Goal: Check status: Check status

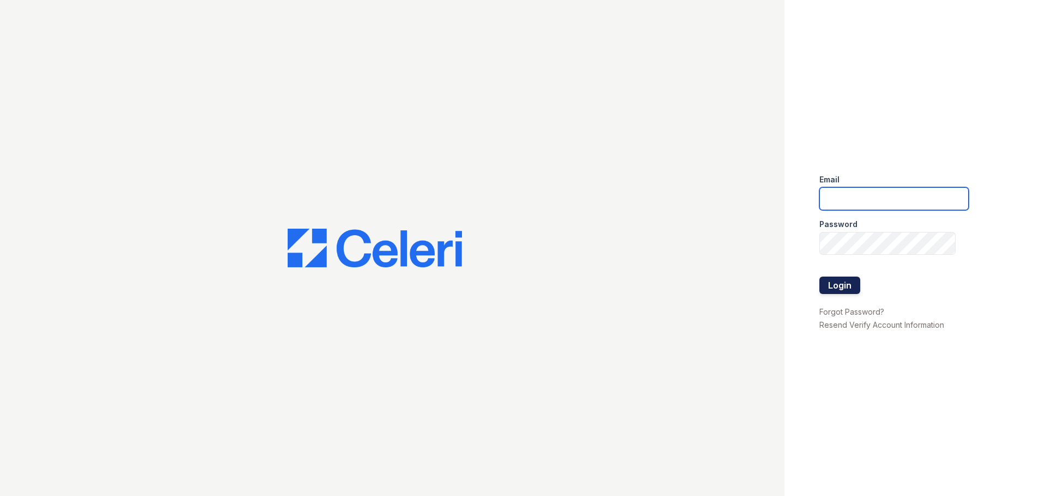
type input "arrivenorthshore@trinity-pm.com"
click at [837, 277] on button "Login" at bounding box center [840, 285] width 41 height 17
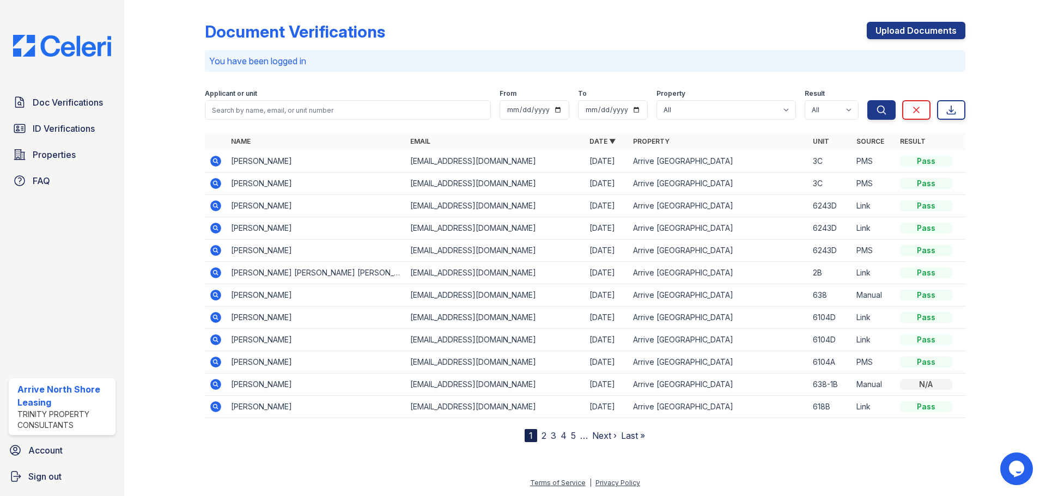
click at [210, 159] on icon at bounding box center [215, 161] width 13 height 13
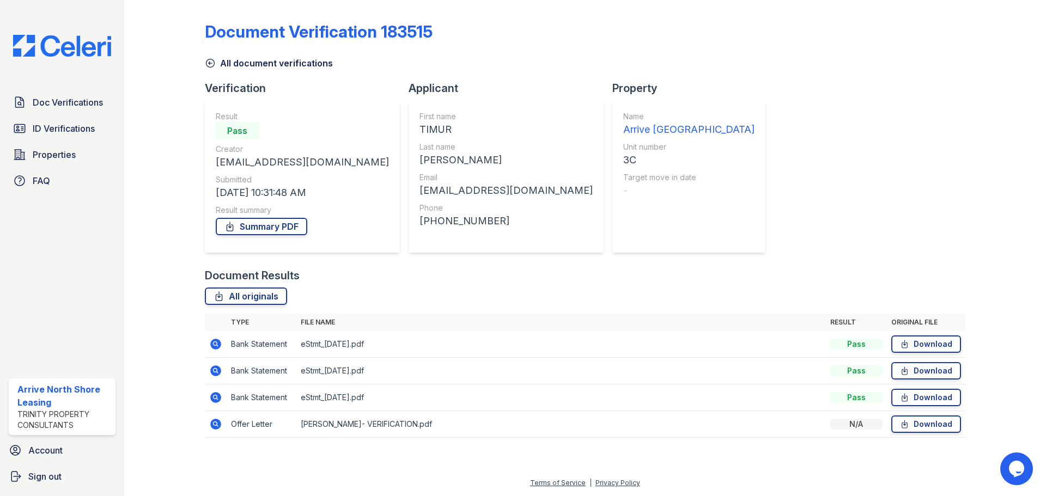
click at [210, 66] on icon at bounding box center [210, 63] width 11 height 11
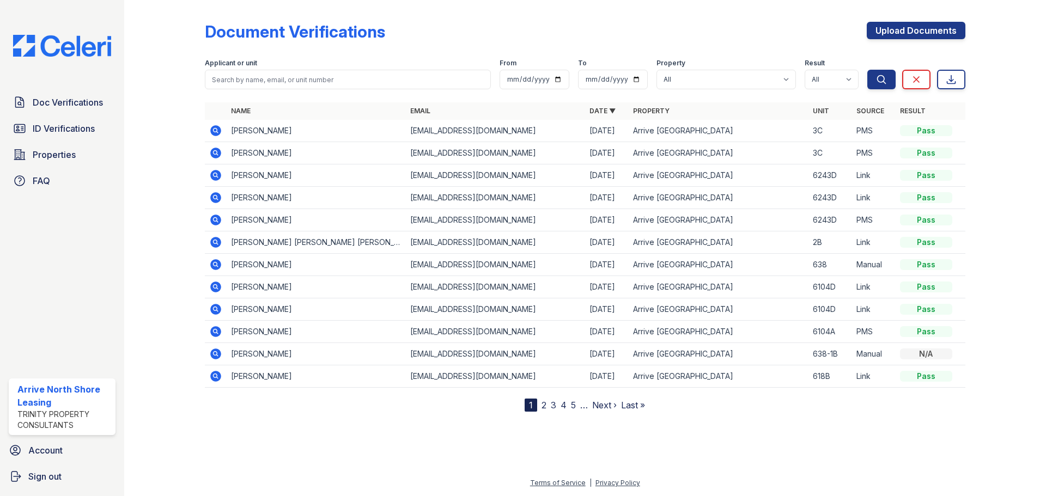
click at [34, 117] on div "Doc Verifications ID Verifications Properties FAQ" at bounding box center [62, 142] width 116 height 100
click at [34, 127] on span "ID Verifications" at bounding box center [64, 128] width 62 height 13
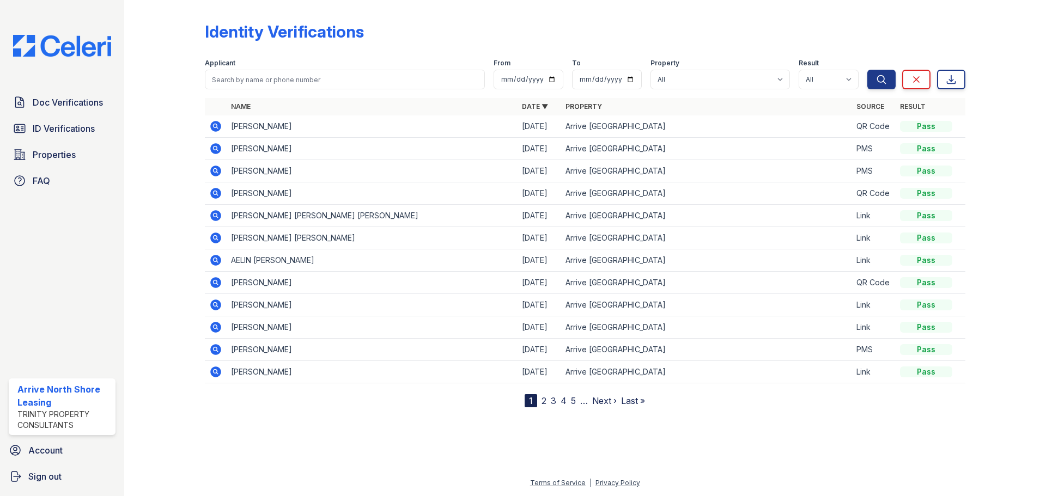
click at [543, 400] on link "2" at bounding box center [544, 401] width 5 height 11
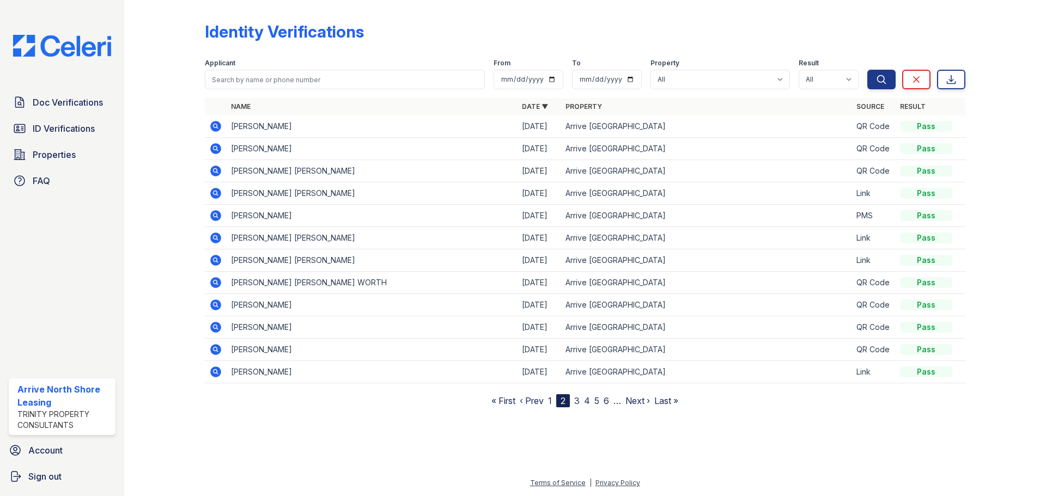
click at [220, 153] on icon at bounding box center [215, 148] width 13 height 13
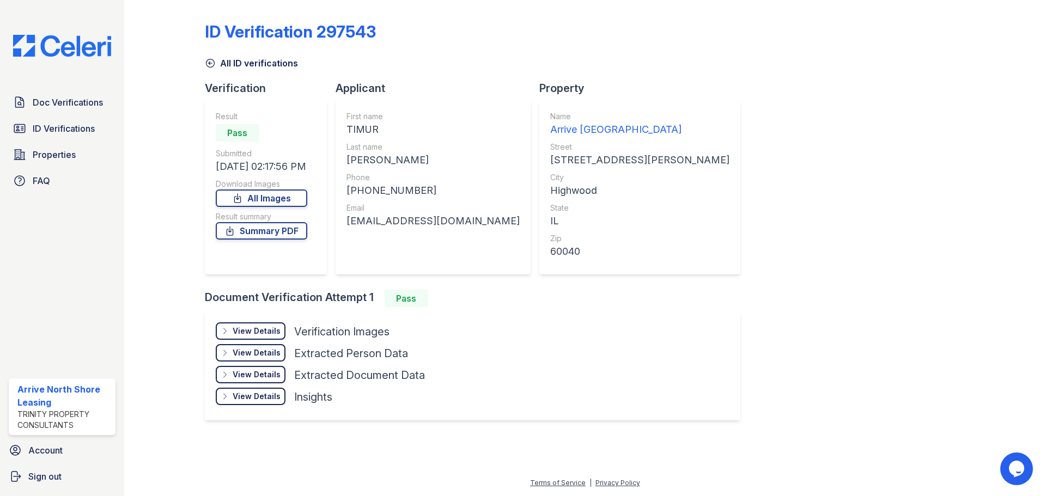
click at [266, 333] on div "View Details" at bounding box center [257, 331] width 48 height 11
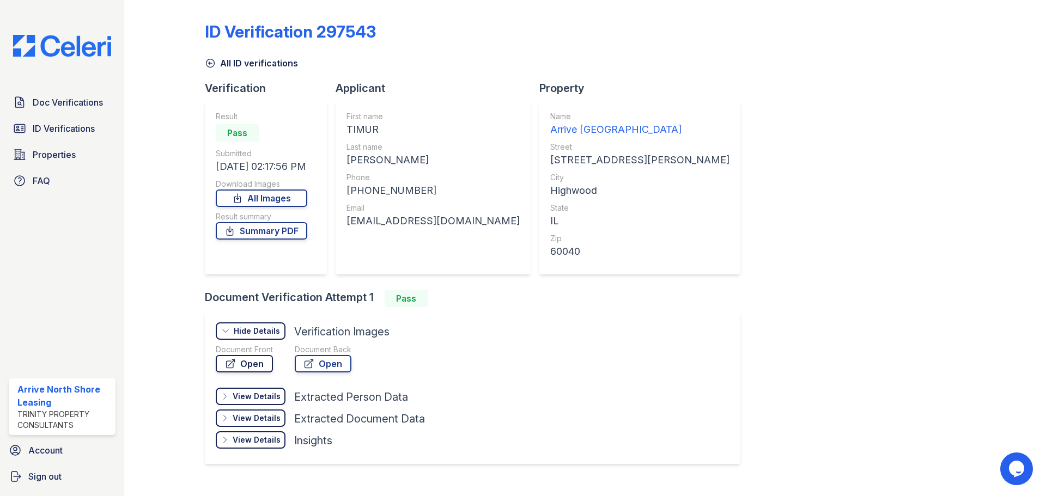
click at [228, 367] on icon at bounding box center [230, 364] width 11 height 11
click at [217, 64] on link "All ID verifications" at bounding box center [251, 63] width 93 height 13
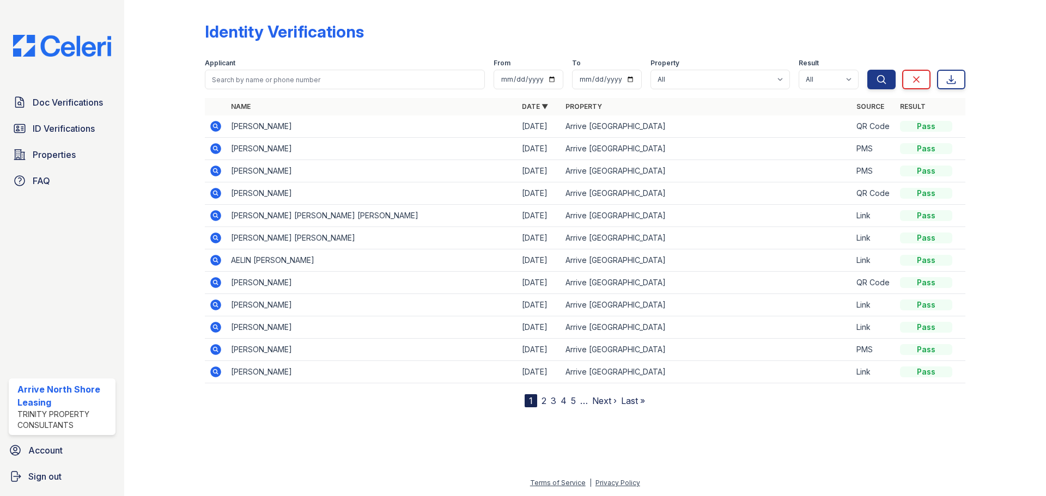
click at [545, 405] on link "2" at bounding box center [544, 401] width 5 height 11
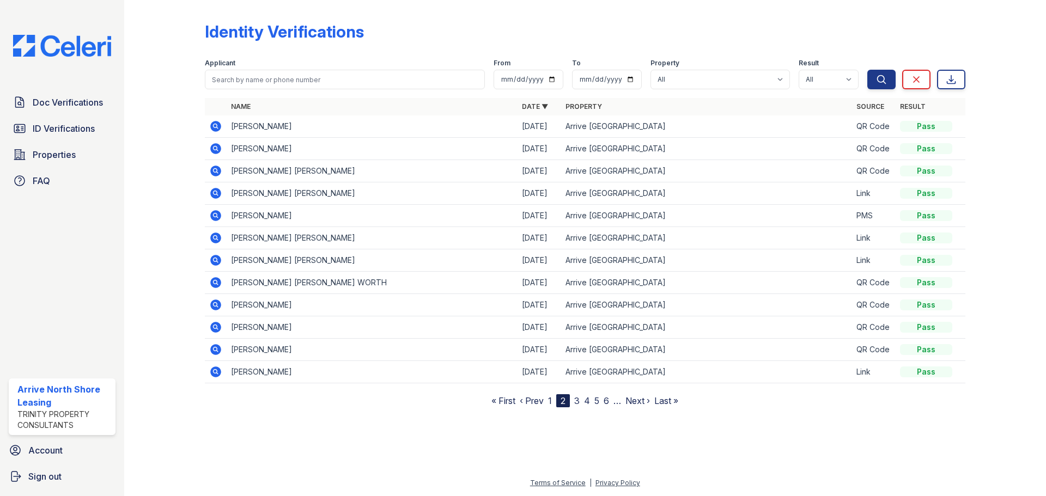
click at [222, 125] on icon at bounding box center [215, 126] width 13 height 13
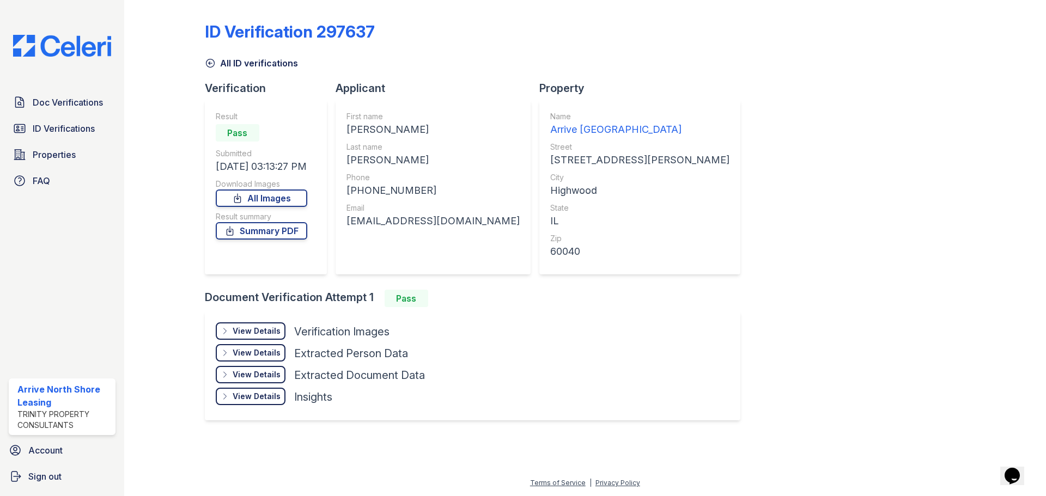
click at [269, 322] on div "View Details Details Hide Details Details Verification Images Document Front Op…" at bounding box center [473, 366] width 536 height 109
click at [266, 333] on div "View Details" at bounding box center [257, 331] width 48 height 11
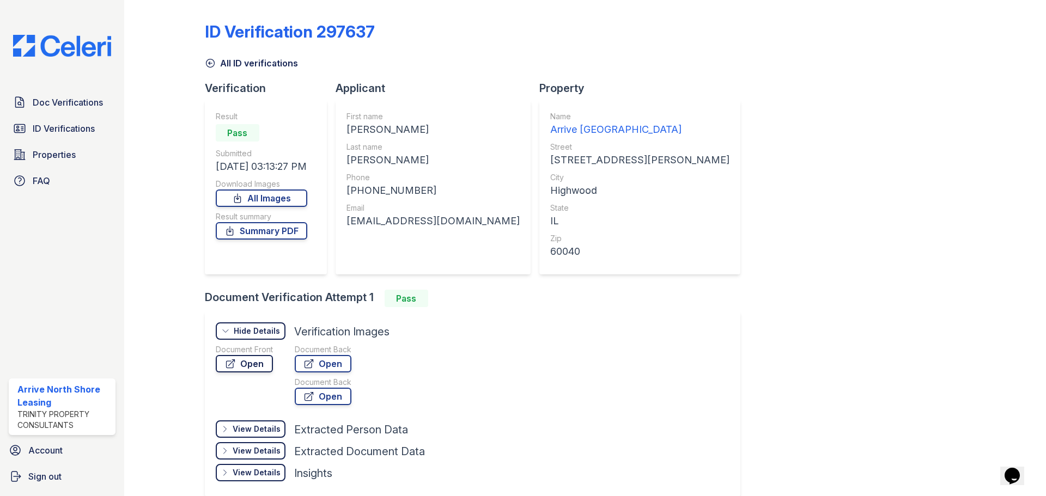
click at [254, 361] on link "Open" at bounding box center [244, 363] width 57 height 17
click at [223, 64] on link "All ID verifications" at bounding box center [251, 63] width 93 height 13
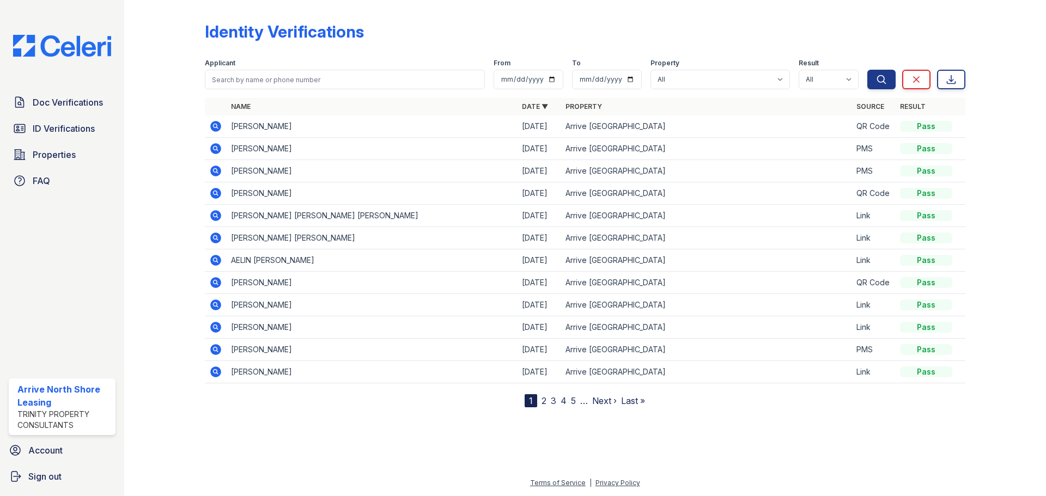
click at [544, 402] on link "2" at bounding box center [544, 401] width 5 height 11
